Goal: Information Seeking & Learning: Learn about a topic

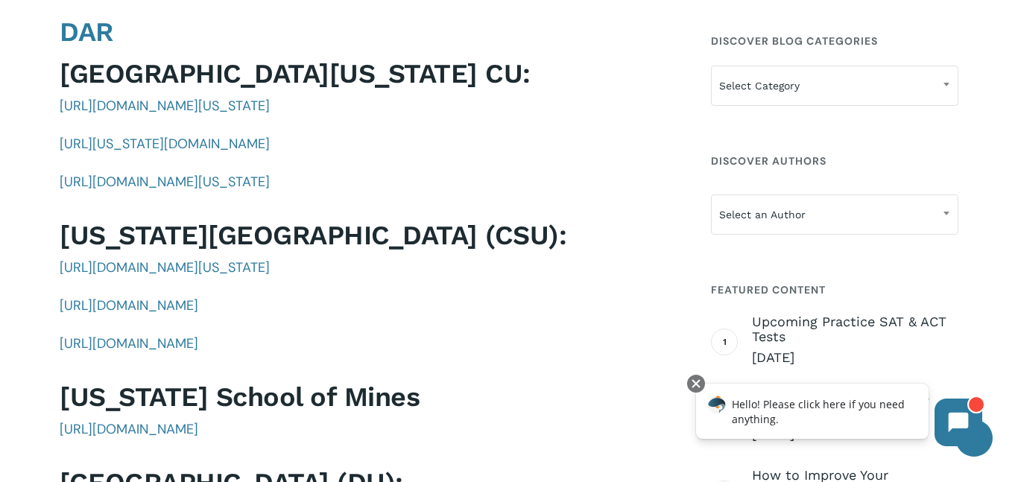
scroll to position [2485, 0]
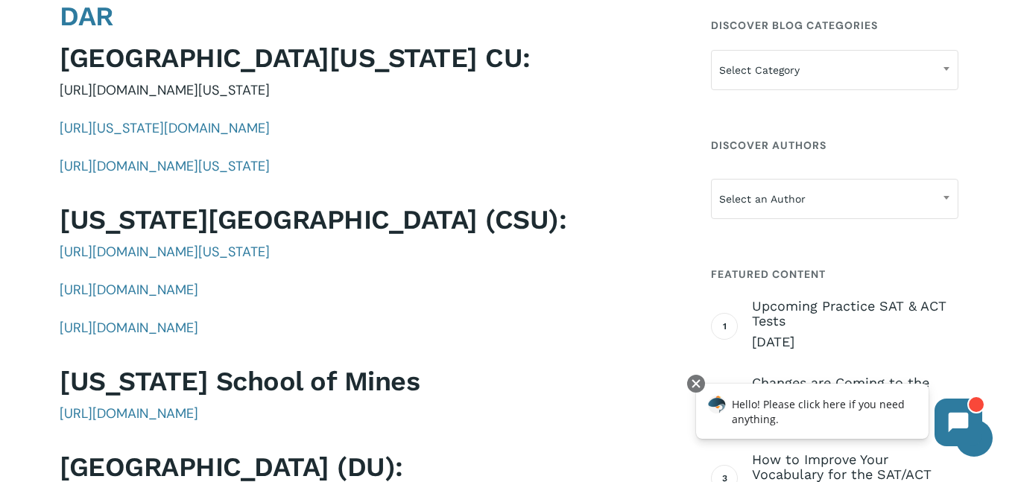
click at [263, 81] on span "[URL][DOMAIN_NAME][US_STATE]" at bounding box center [165, 90] width 210 height 18
